Goal: Task Accomplishment & Management: Manage account settings

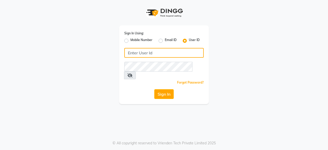
click at [168, 50] on input "Username" at bounding box center [163, 53] width 79 height 10
type input "BBsalon123"
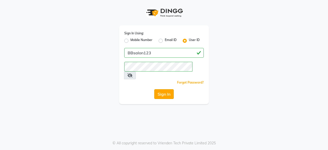
click at [171, 89] on button "Sign In" at bounding box center [163, 94] width 19 height 10
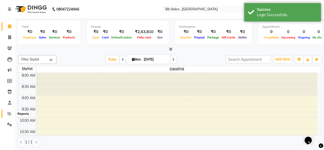
click at [9, 115] on icon at bounding box center [10, 113] width 4 height 4
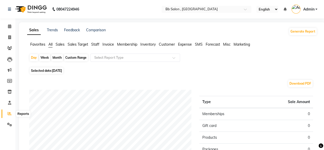
click at [11, 111] on span at bounding box center [9, 114] width 9 height 6
click at [76, 57] on div "Custom Range" at bounding box center [76, 57] width 24 height 7
select select "9"
select select "2025"
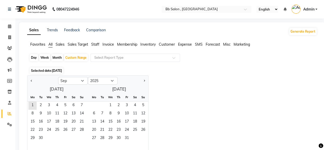
click at [62, 70] on span "[DATE]" at bounding box center [57, 71] width 10 height 4
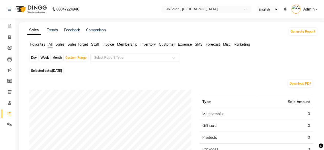
click at [62, 70] on span "[DATE]" at bounding box center [57, 71] width 10 height 4
select select "9"
select select "2025"
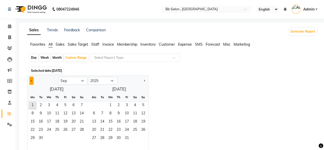
click at [33, 81] on button "Previous month" at bounding box center [31, 81] width 4 height 8
select select "8"
click at [66, 135] on span "29" at bounding box center [65, 138] width 8 height 8
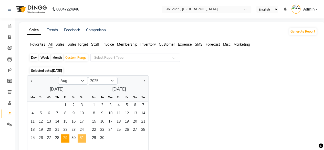
click at [80, 135] on span "31" at bounding box center [82, 138] width 8 height 8
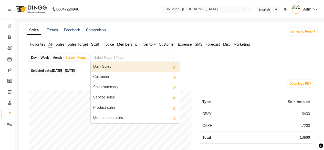
click at [170, 59] on div at bounding box center [135, 57] width 89 height 5
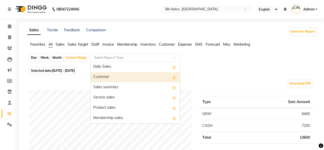
click at [141, 76] on div "Customer" at bounding box center [135, 77] width 89 height 10
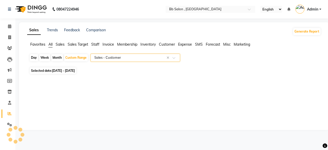
select select "full_report"
select select "csv"
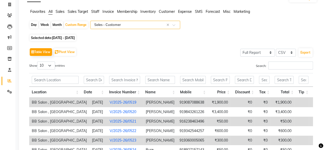
scroll to position [32, 0]
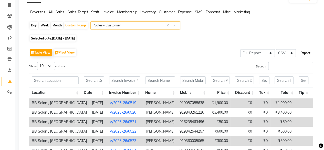
click at [303, 53] on button "Export" at bounding box center [306, 53] width 14 height 9
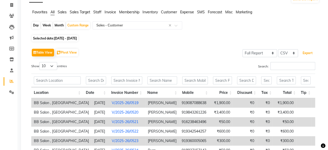
scroll to position [0, 0]
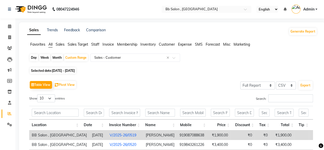
click at [315, 11] on link "Admin" at bounding box center [305, 9] width 26 height 8
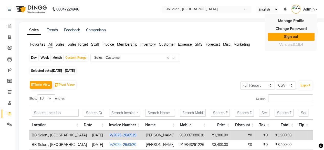
click at [285, 35] on link "Sign out" at bounding box center [291, 37] width 47 height 8
